Goal: Task Accomplishment & Management: Manage account settings

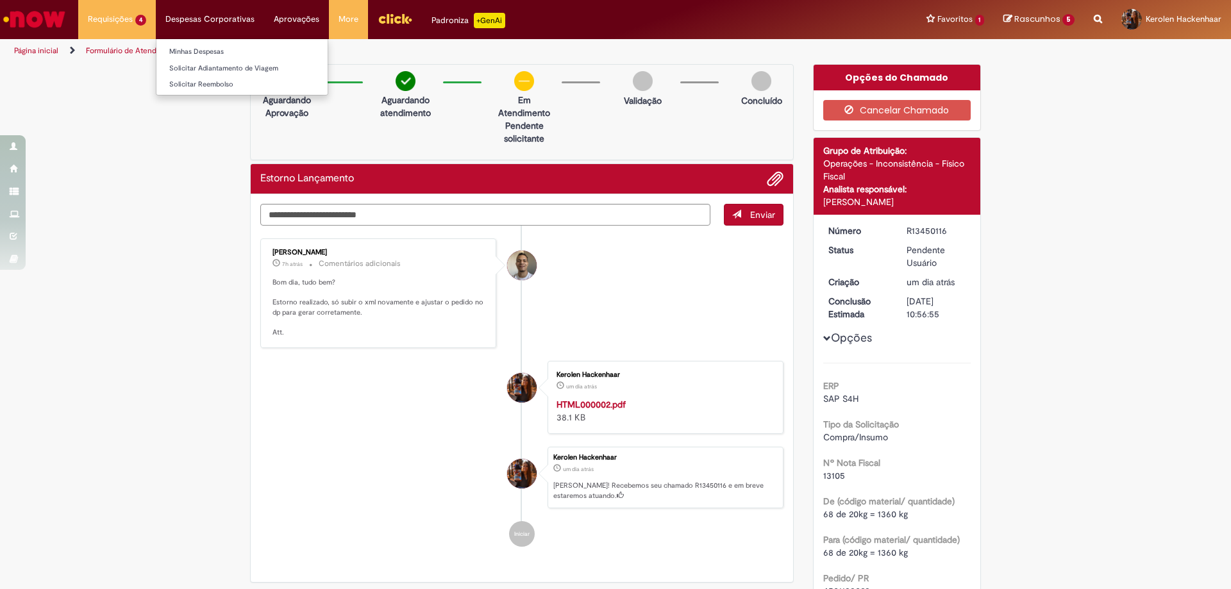
click at [213, 44] on li "Minhas Despesas" at bounding box center [241, 50] width 171 height 17
click at [219, 53] on link "Minhas Despesas" at bounding box center [241, 52] width 171 height 14
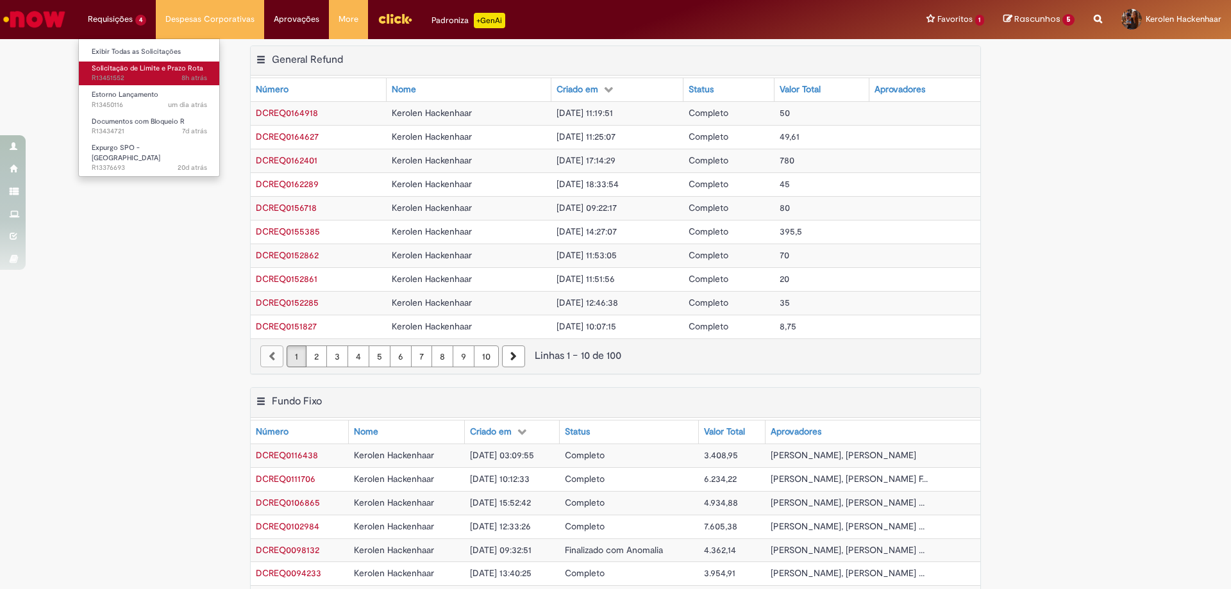
click at [149, 65] on span "Solicitação de Limite e Prazo Rota" at bounding box center [148, 68] width 112 height 10
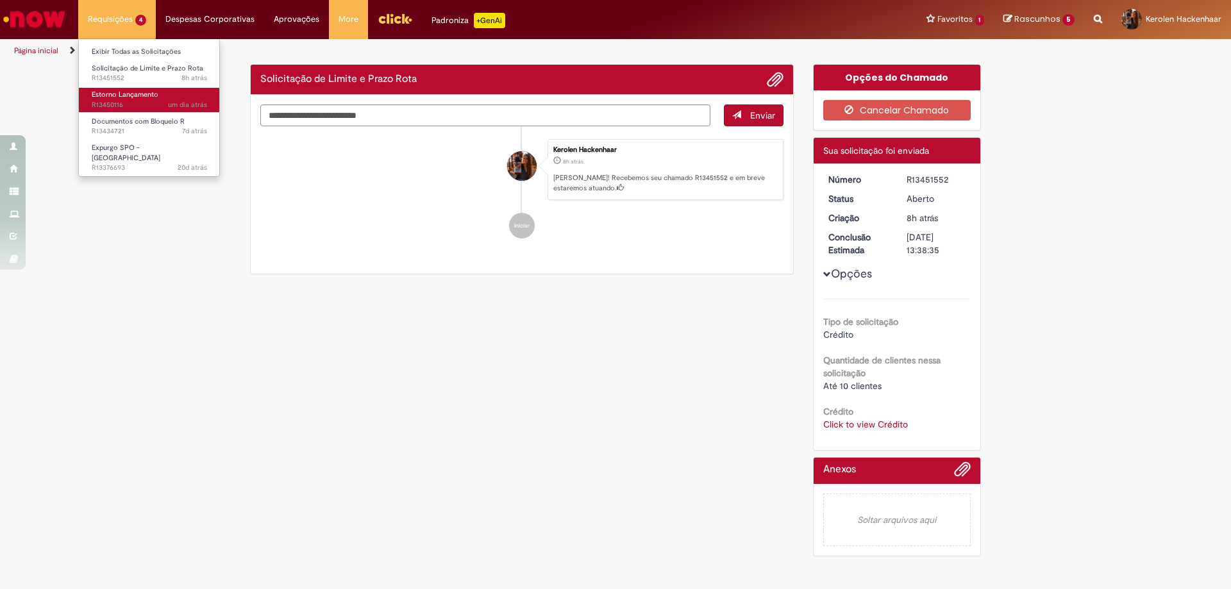
click at [160, 104] on span "um dia atrás um dia atrás R13450116" at bounding box center [149, 105] width 115 height 10
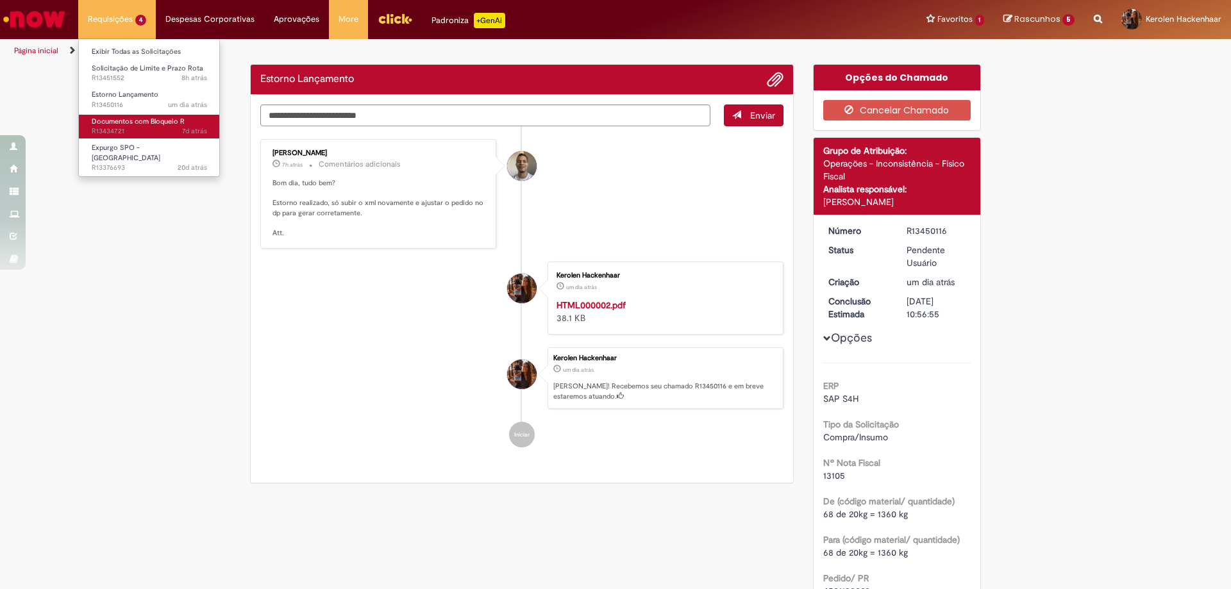
click at [177, 121] on span "Documentos com Bloqueio R" at bounding box center [138, 122] width 93 height 10
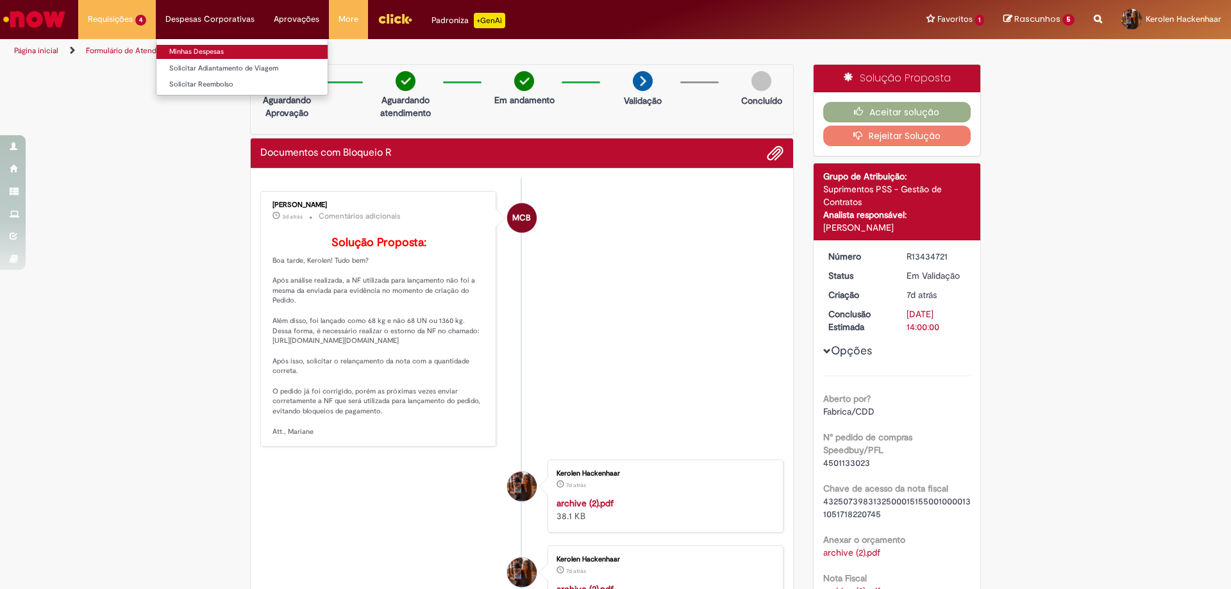
click at [194, 46] on link "Minhas Despesas" at bounding box center [241, 52] width 171 height 14
